Goal: Find specific fact: Find specific fact

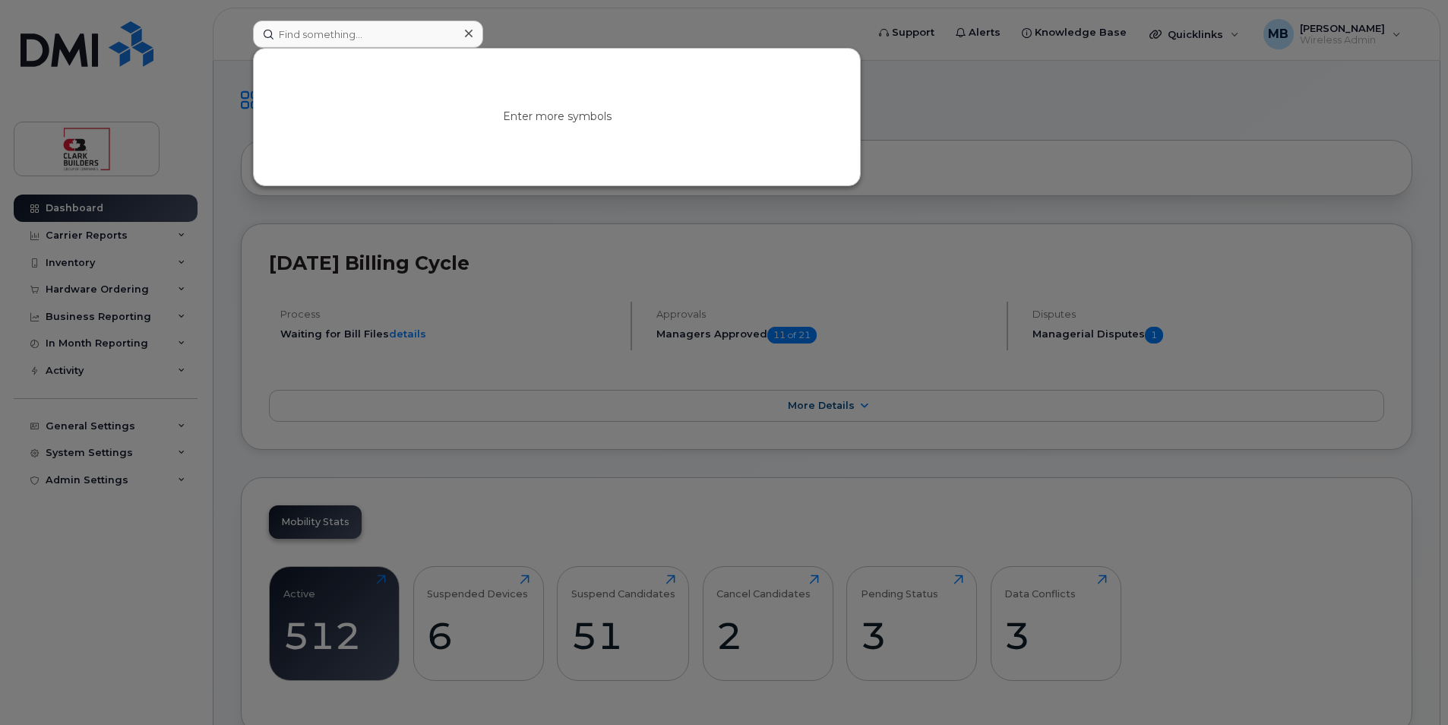
click at [364, 38] on input at bounding box center [368, 34] width 230 height 27
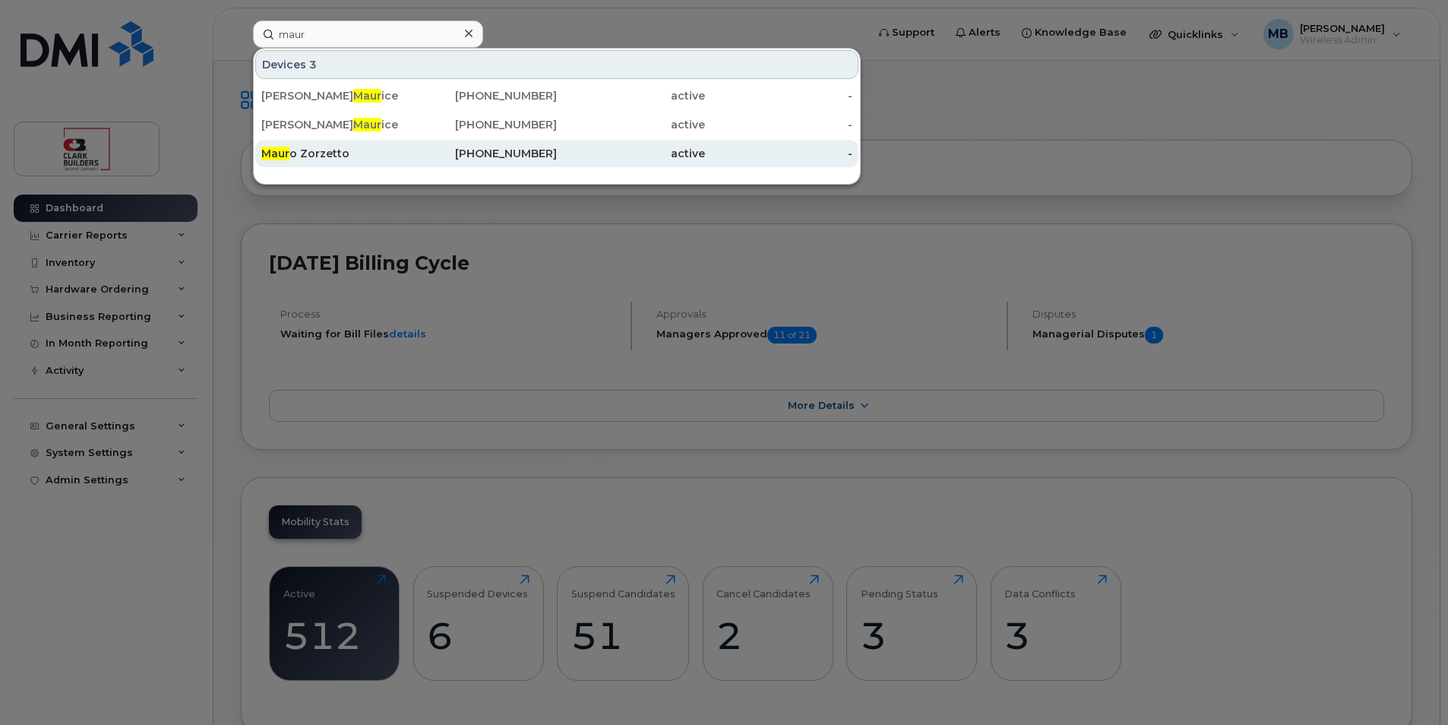
type input "maur"
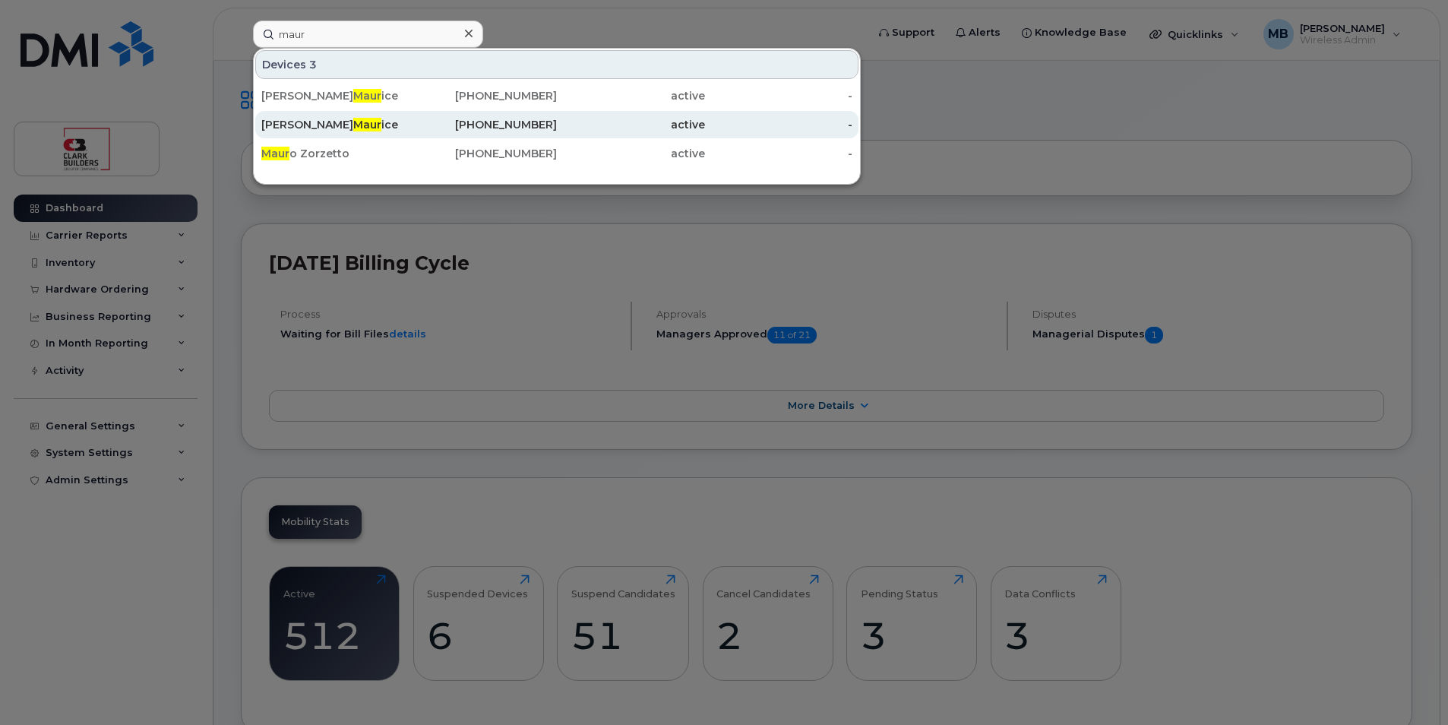
drag, startPoint x: 480, startPoint y: 157, endPoint x: 518, endPoint y: 129, distance: 47.3
click at [480, 157] on div "[PHONE_NUMBER]" at bounding box center [483, 153] width 148 height 15
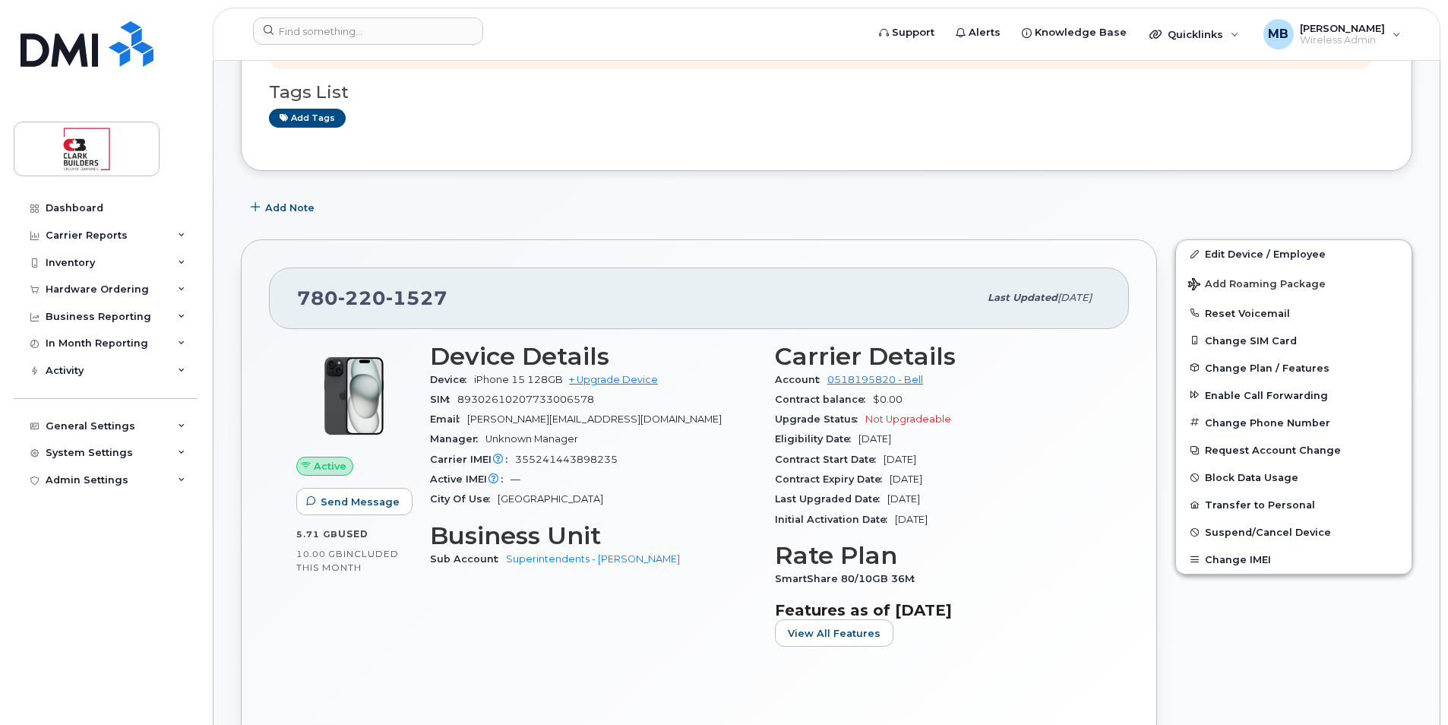
scroll to position [228, 0]
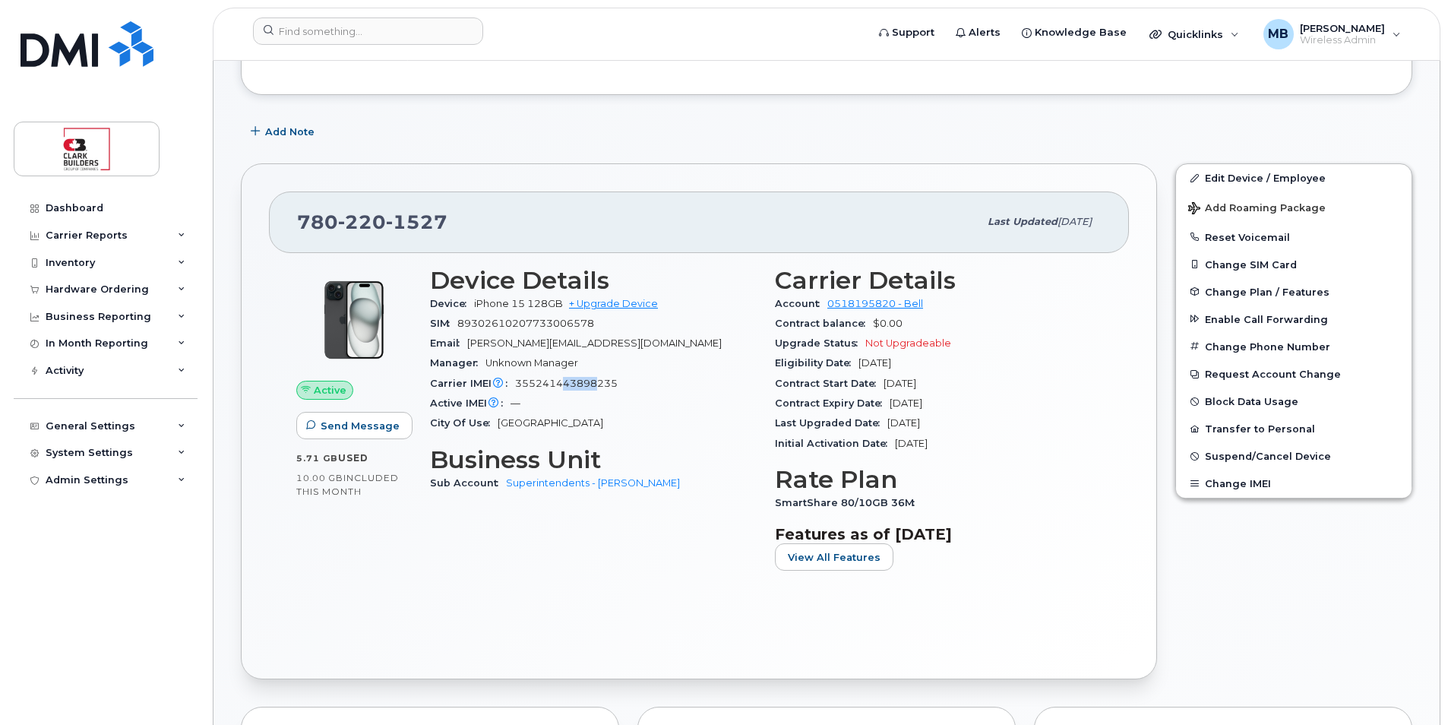
drag, startPoint x: 565, startPoint y: 382, endPoint x: 599, endPoint y: 382, distance: 33.4
click at [598, 382] on span "355241443898235" at bounding box center [566, 383] width 103 height 11
drag, startPoint x: 599, startPoint y: 382, endPoint x: 612, endPoint y: 384, distance: 13.9
click at [609, 383] on span "355241443898235" at bounding box center [566, 383] width 103 height 11
drag, startPoint x: 514, startPoint y: 384, endPoint x: 590, endPoint y: 384, distance: 76.0
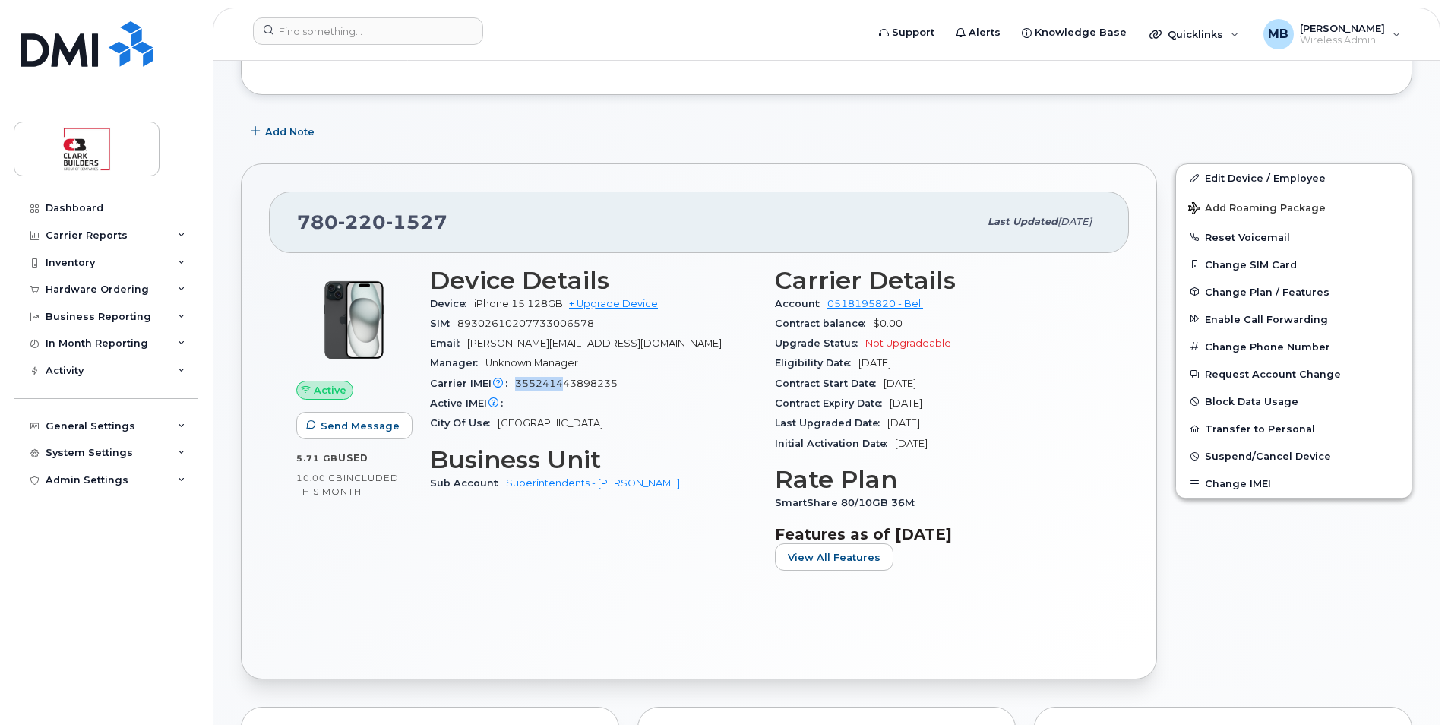
click at [588, 384] on div "Carrier IMEI Carrier IMEI is reported during the last billing cycle or change o…" at bounding box center [593, 384] width 327 height 20
drag, startPoint x: 590, startPoint y: 384, endPoint x: 605, endPoint y: 391, distance: 17.7
click at [599, 386] on span "355241443898235" at bounding box center [566, 383] width 103 height 11
drag, startPoint x: 514, startPoint y: 321, endPoint x: 609, endPoint y: 321, distance: 95.7
click at [609, 321] on div "SIM 89302610207733006578" at bounding box center [593, 324] width 327 height 20
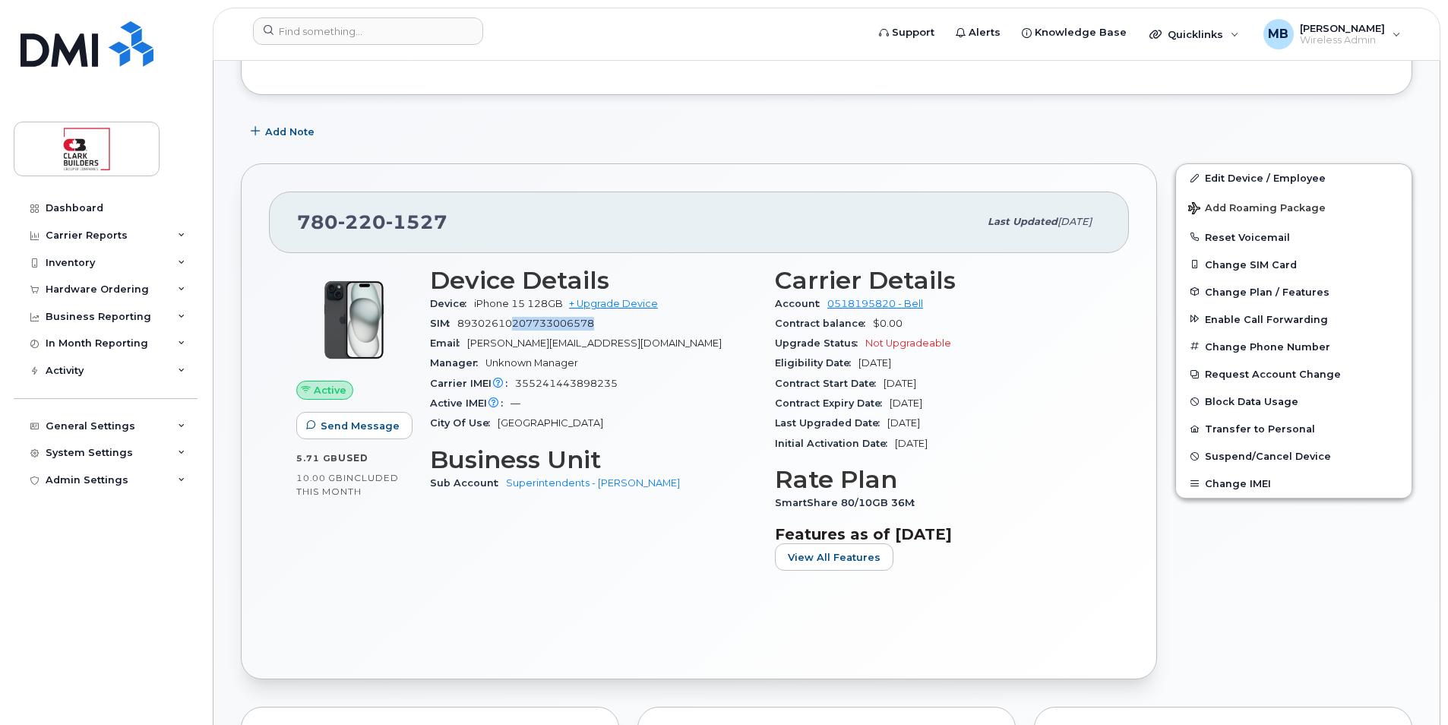
click at [604, 323] on div "SIM 89302610207733006578" at bounding box center [593, 324] width 327 height 20
drag, startPoint x: 604, startPoint y: 323, endPoint x: 513, endPoint y: 323, distance: 91.2
click at [513, 323] on div "SIM 89302610207733006578" at bounding box center [593, 324] width 327 height 20
drag, startPoint x: 513, startPoint y: 323, endPoint x: 538, endPoint y: 328, distance: 25.6
click at [531, 328] on span "89302610207733006578" at bounding box center [525, 323] width 137 height 11
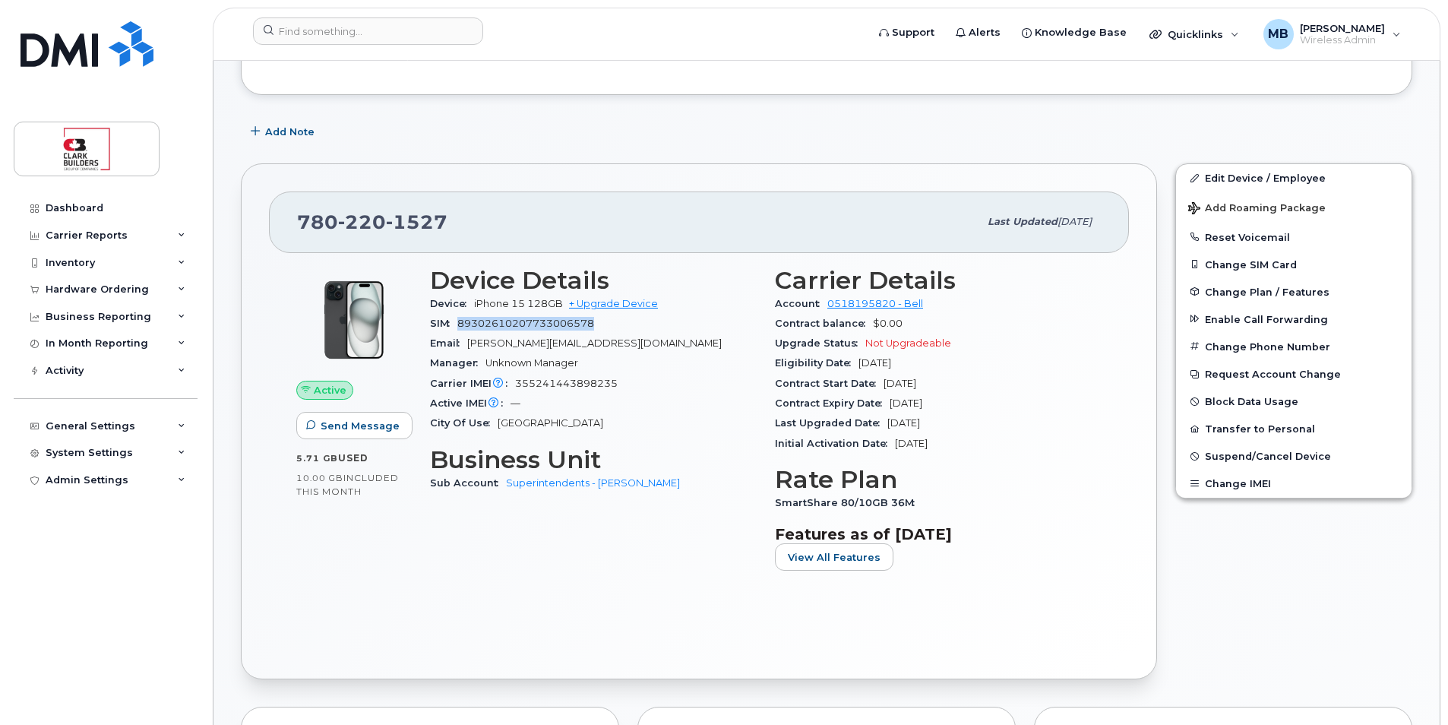
drag, startPoint x: 458, startPoint y: 321, endPoint x: 621, endPoint y: 327, distance: 162.7
click at [621, 327] on div "SIM 89302610207733006578" at bounding box center [593, 324] width 327 height 20
drag, startPoint x: 623, startPoint y: 329, endPoint x: 682, endPoint y: 356, distance: 64.9
click at [682, 356] on div "Manager Unknown Manager" at bounding box center [593, 363] width 327 height 20
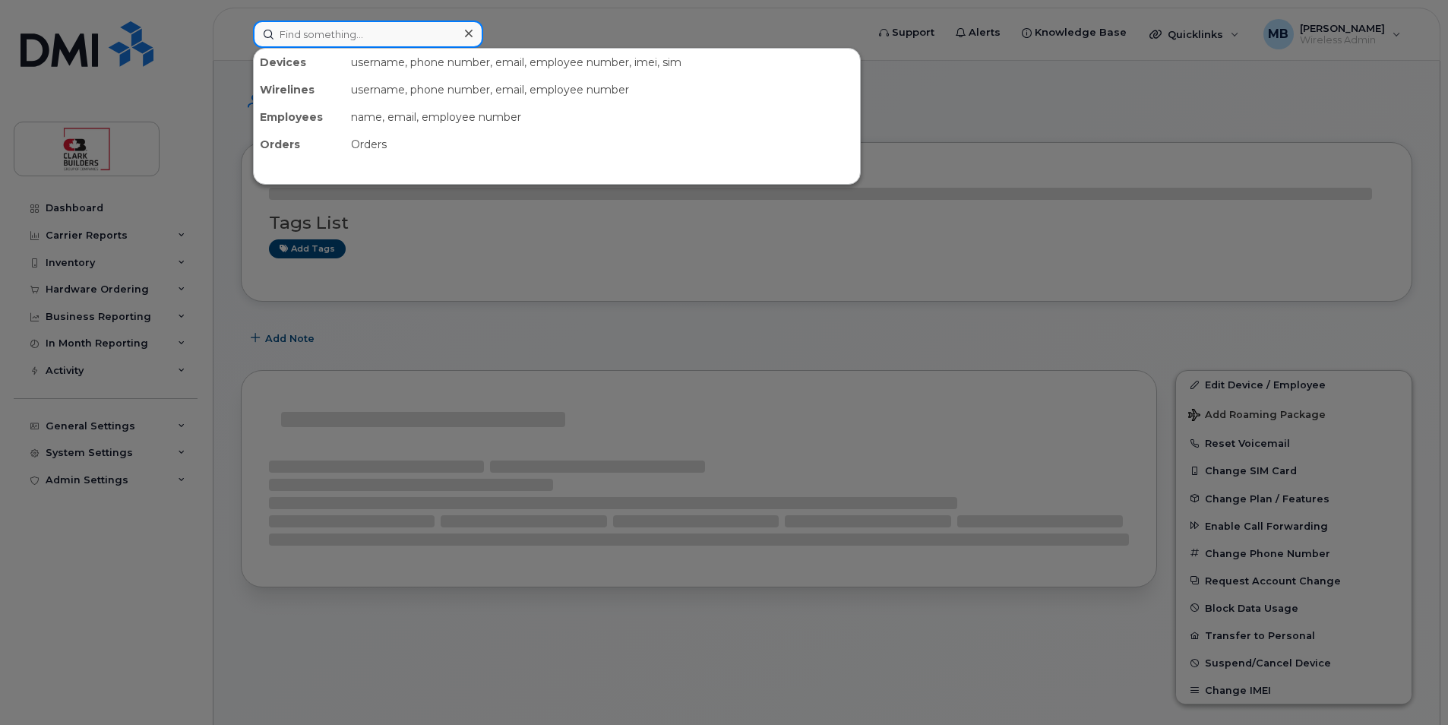
click at [392, 26] on input at bounding box center [368, 34] width 230 height 27
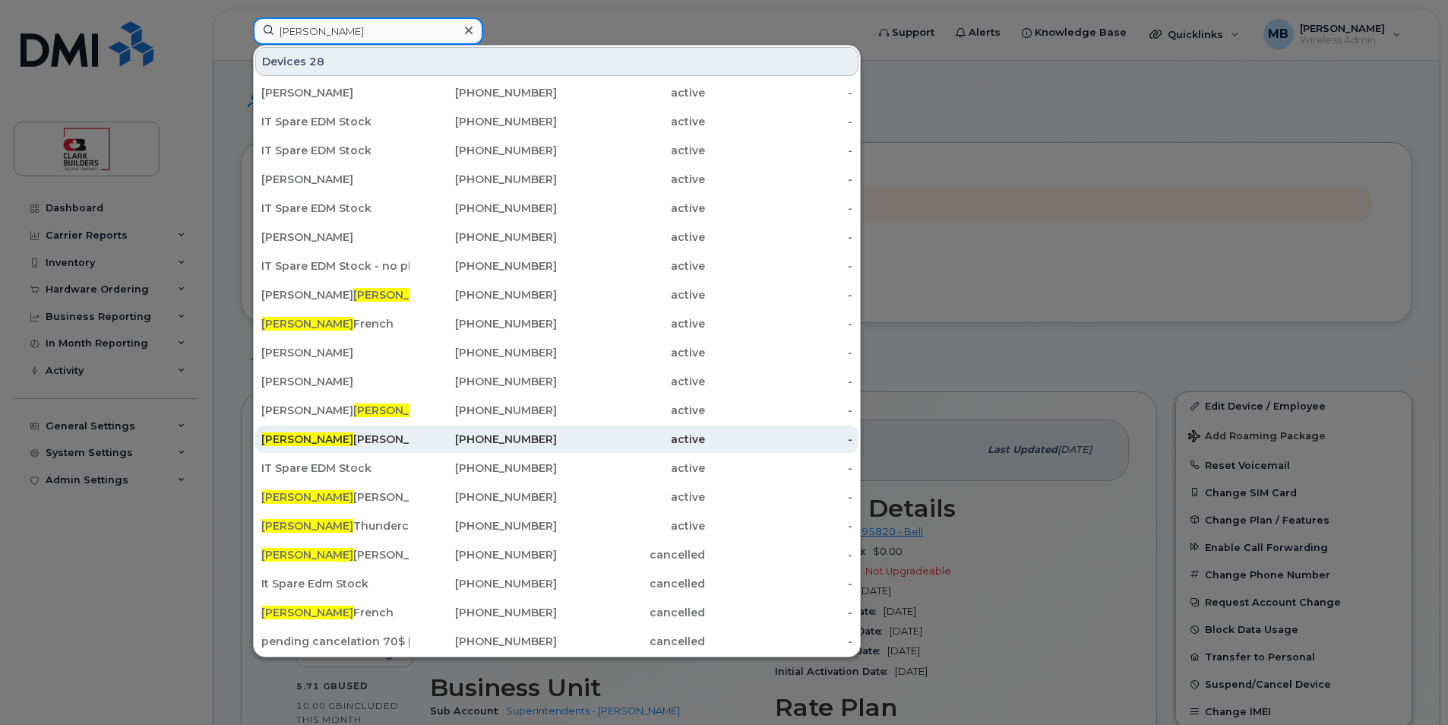
type input "matthew"
click at [361, 450] on div "Matthew Buttrey" at bounding box center [335, 438] width 148 height 27
